Goal: Information Seeking & Learning: Learn about a topic

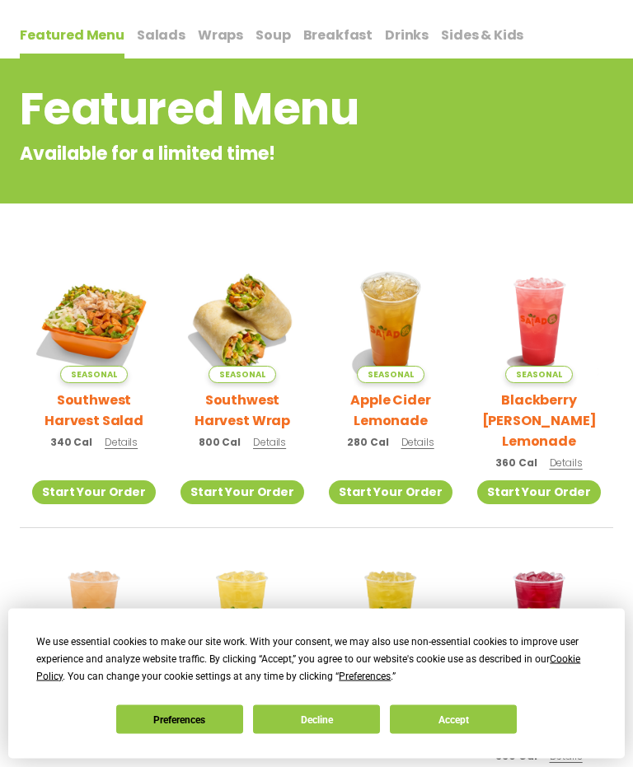
scroll to position [161, 0]
click at [86, 323] on img at bounding box center [94, 321] width 124 height 124
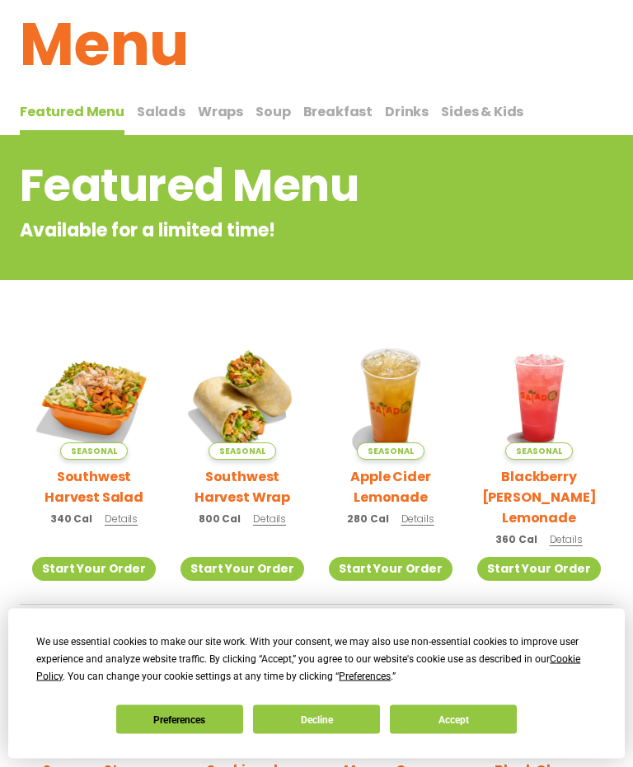
scroll to position [72, 0]
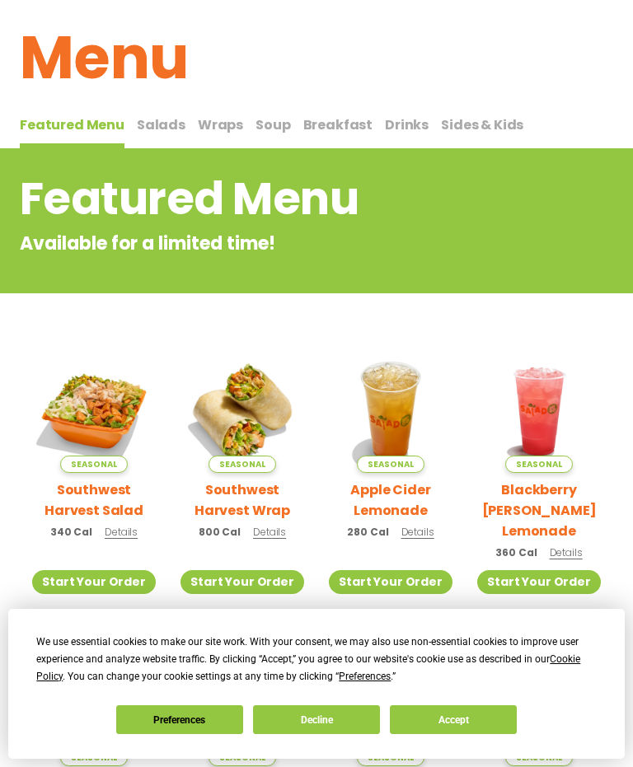
click at [159, 115] on span "Salads" at bounding box center [161, 124] width 49 height 19
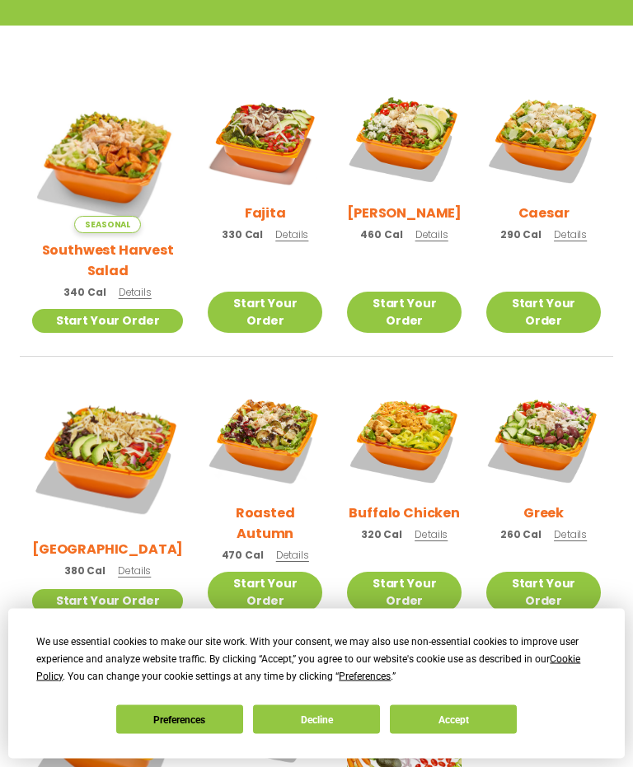
scroll to position [448, 0]
click at [239, 434] on img at bounding box center [265, 438] width 115 height 115
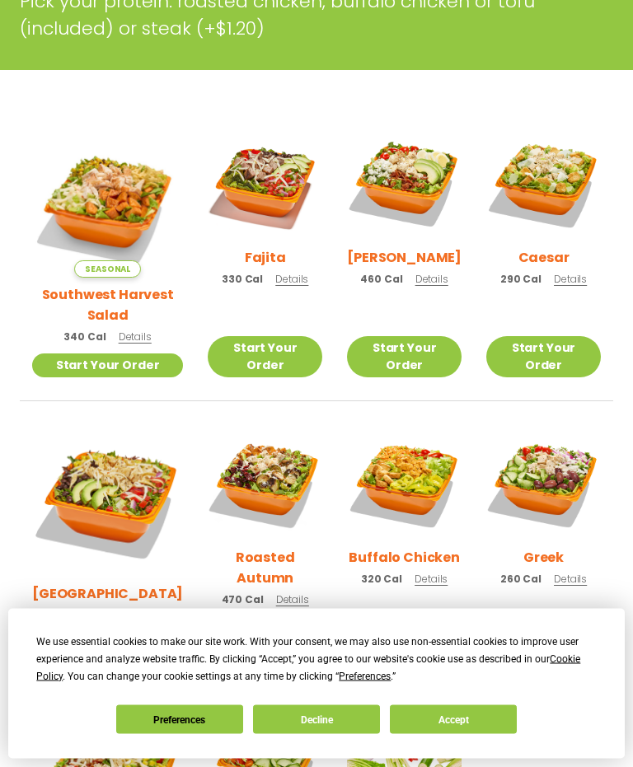
scroll to position [404, 0]
click at [393, 189] on img at bounding box center [404, 183] width 115 height 115
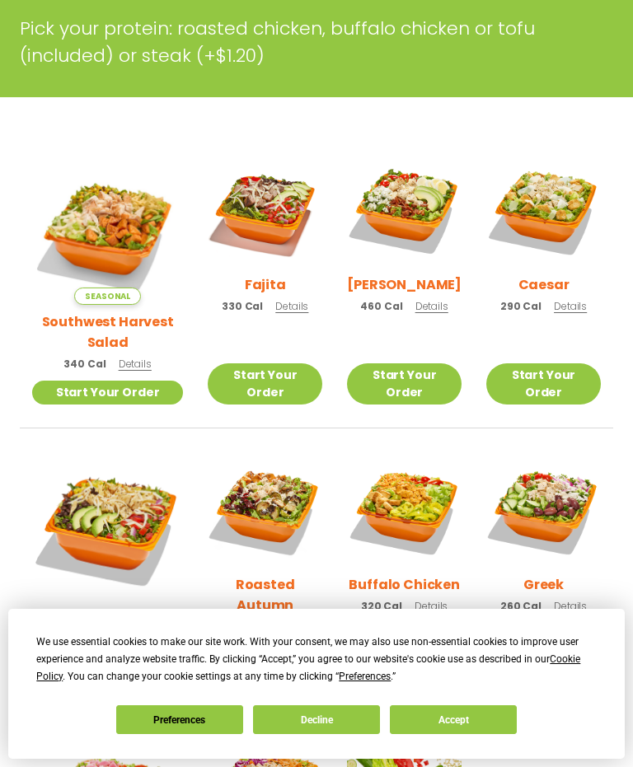
scroll to position [375, 0]
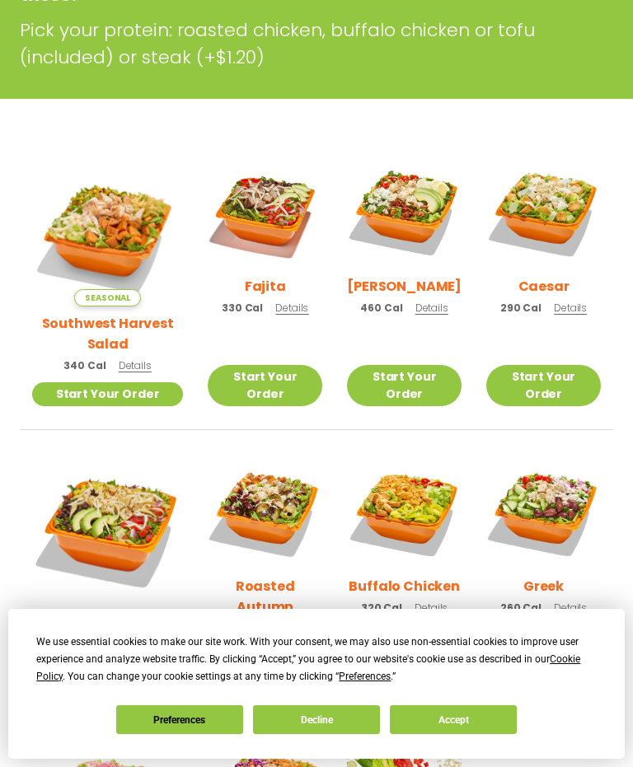
click at [100, 205] on img at bounding box center [107, 230] width 151 height 151
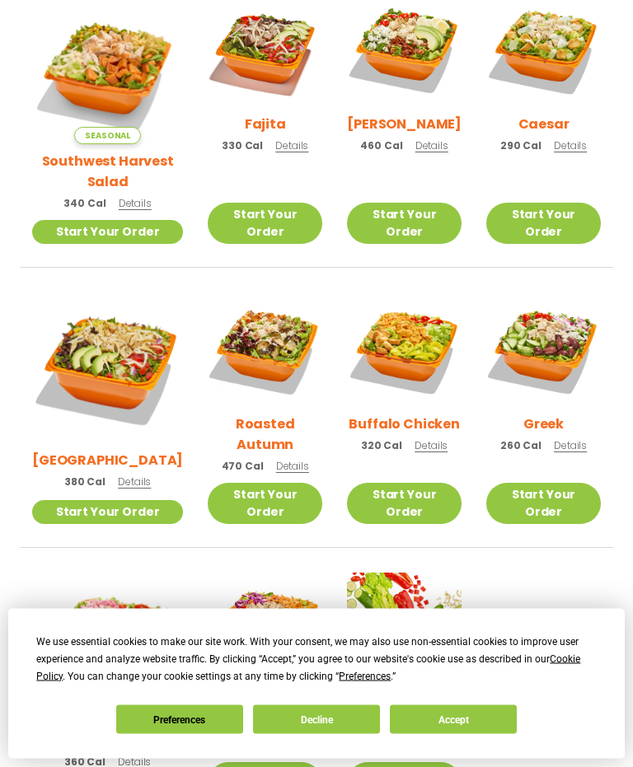
scroll to position [537, 0]
click at [552, 318] on img at bounding box center [543, 349] width 115 height 115
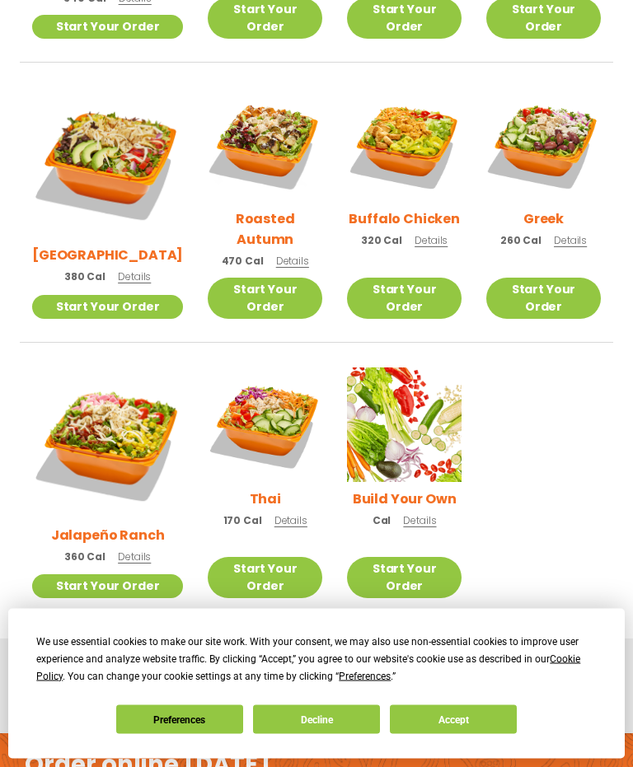
scroll to position [743, 0]
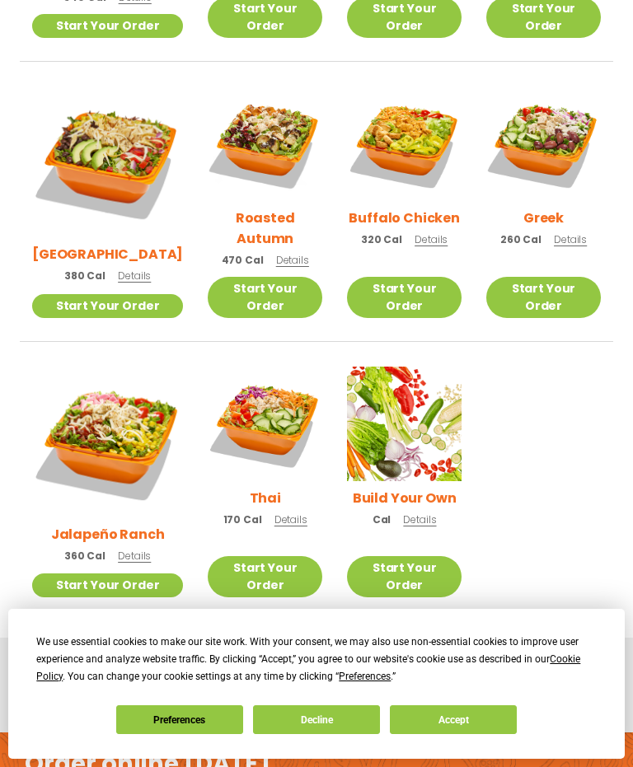
click at [256, 381] on img at bounding box center [265, 424] width 115 height 115
click at [112, 381] on img at bounding box center [107, 442] width 151 height 151
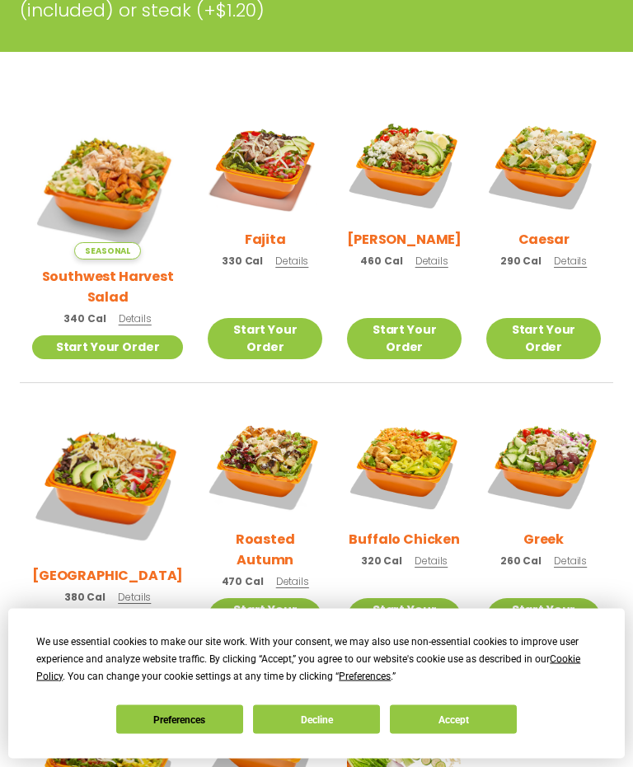
scroll to position [422, 0]
click at [397, 454] on img at bounding box center [404, 465] width 115 height 115
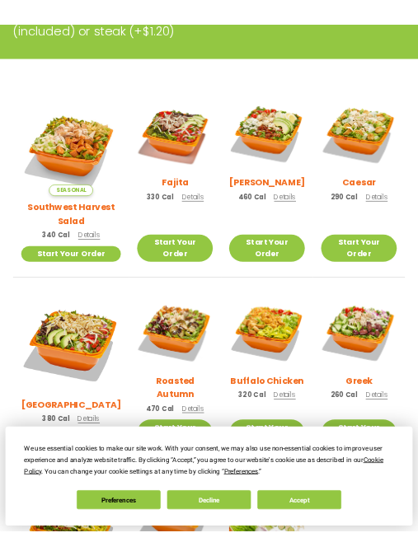
scroll to position [961, 0]
